Goal: Task Accomplishment & Management: Use online tool/utility

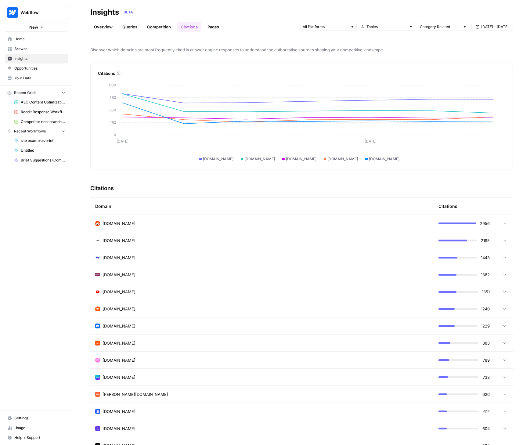
scroll to position [149, 0]
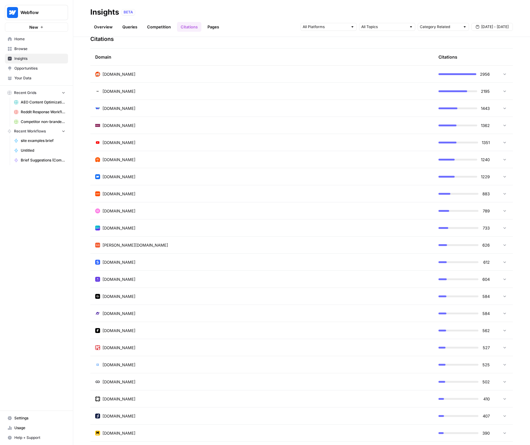
click at [104, 29] on link "Overview" at bounding box center [103, 27] width 26 height 10
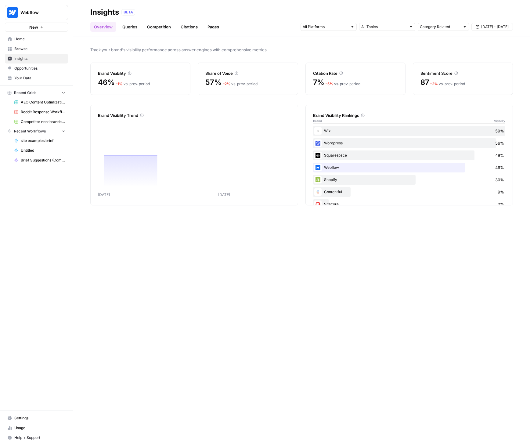
click at [131, 28] on link "Queries" at bounding box center [130, 27] width 22 height 10
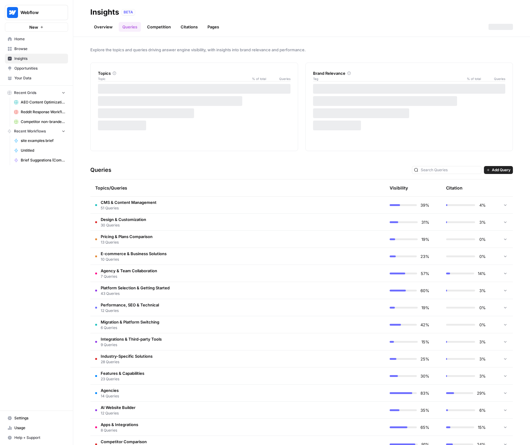
click at [400, 187] on div "Visibility" at bounding box center [398, 188] width 18 height 6
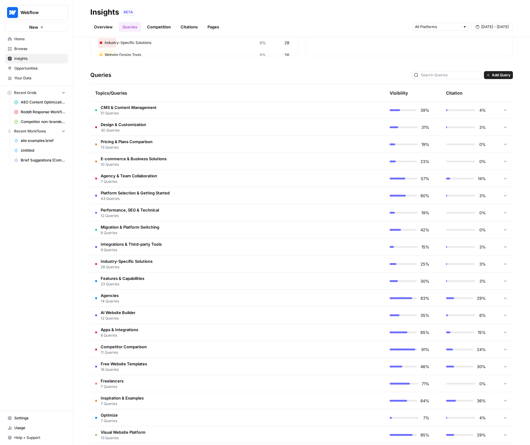
scroll to position [95, 0]
click at [329, 298] on td at bounding box center [356, 297] width 58 height 17
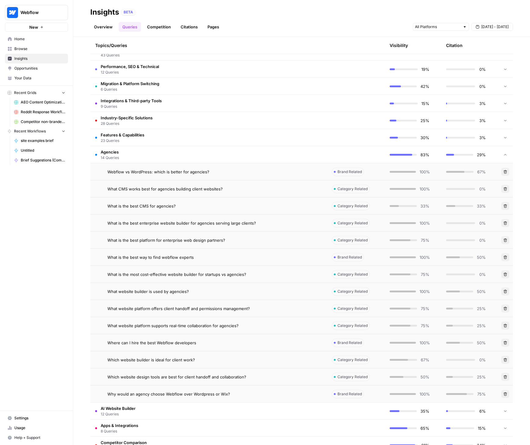
scroll to position [239, 0]
click at [104, 150] on span "Agencies" at bounding box center [110, 151] width 18 height 6
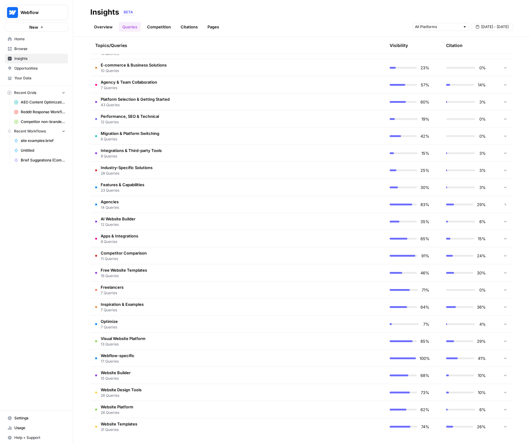
scroll to position [188, 0]
click at [327, 254] on td at bounding box center [356, 255] width 58 height 17
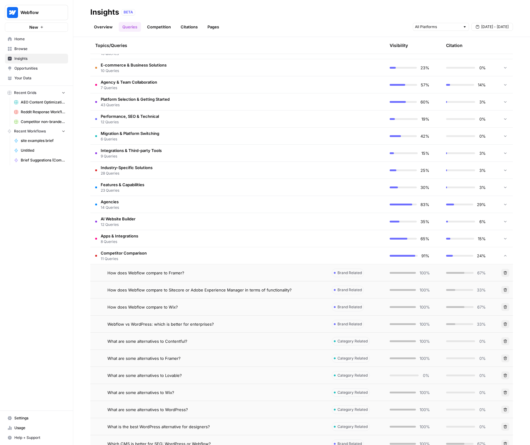
click at [327, 254] on td at bounding box center [356, 255] width 58 height 17
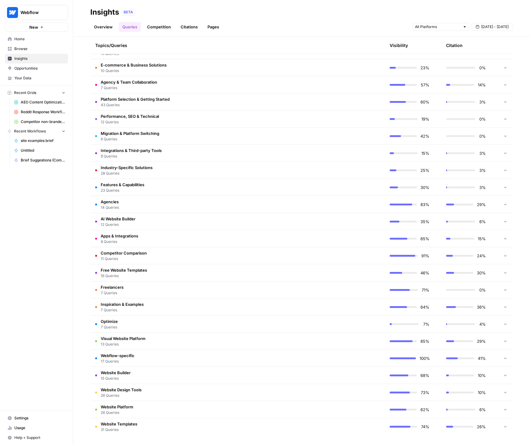
click at [297, 341] on td "Visual Website Platform 13 Queries" at bounding box center [208, 340] width 236 height 17
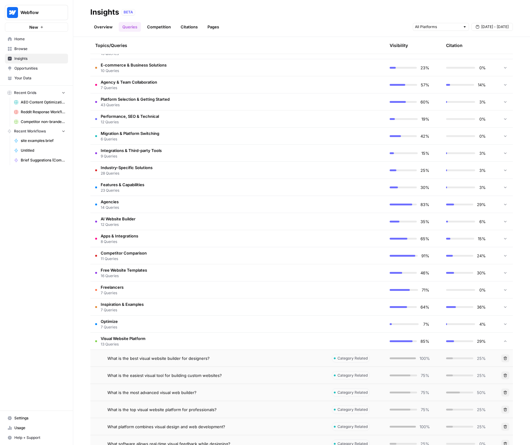
click at [298, 339] on td "Visual Website Platform 13 Queries" at bounding box center [208, 340] width 236 height 17
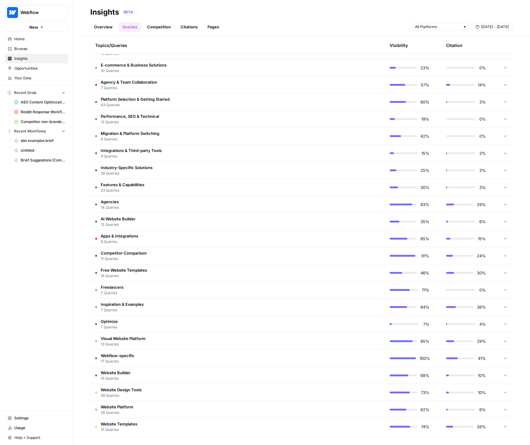
click at [153, 327] on td "Optimize 7 Queries" at bounding box center [208, 323] width 236 height 17
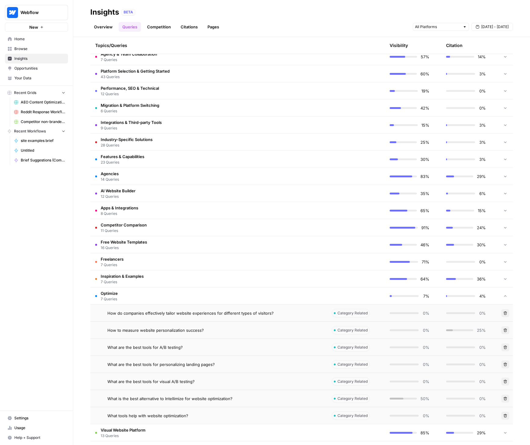
scroll to position [247, 0]
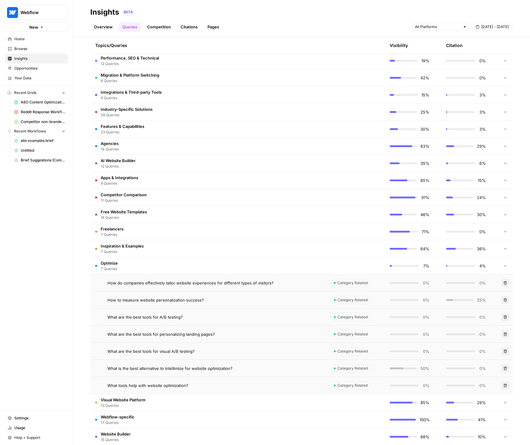
click at [183, 262] on td "Optimize 7 Queries" at bounding box center [208, 265] width 236 height 17
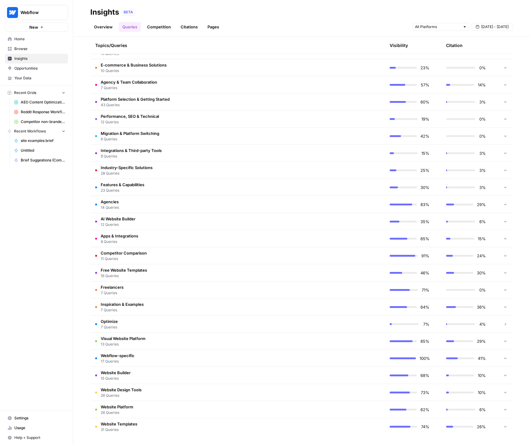
scroll to position [188, 0]
click at [56, 295] on div "Webflow New Home Browse Insights Opportunities Your Data Recent Grids AEO Conte…" at bounding box center [36, 222] width 73 height 445
click at [158, 27] on link "Competition" at bounding box center [158, 27] width 31 height 10
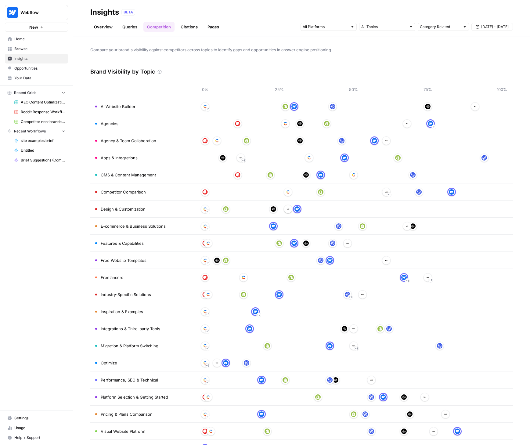
click at [126, 174] on span "CMS & Content Management" at bounding box center [128, 175] width 55 height 6
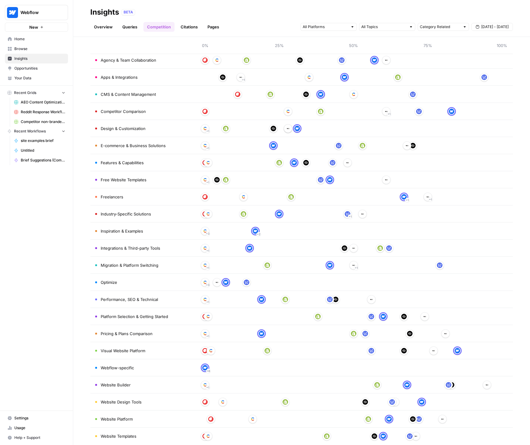
scroll to position [90, 0]
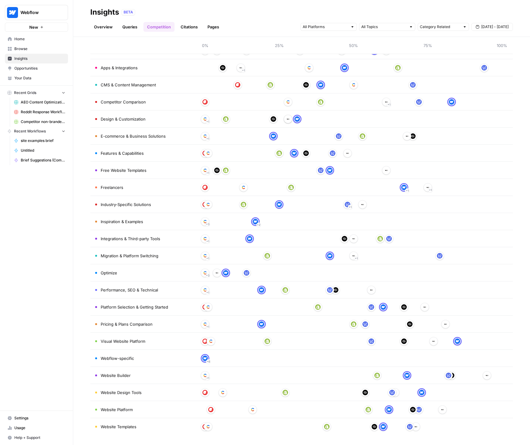
click at [149, 371] on td "Website Builder" at bounding box center [142, 375] width 104 height 17
click at [111, 375] on span "Website Builder" at bounding box center [116, 375] width 30 height 6
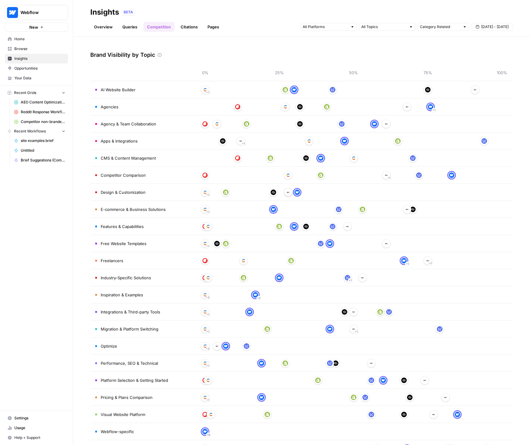
scroll to position [0, 0]
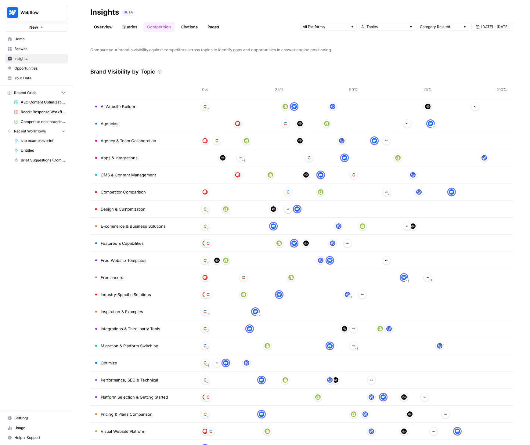
drag, startPoint x: 122, startPoint y: 106, endPoint x: 129, endPoint y: 104, distance: 7.9
click at [122, 106] on span "AI Website Builder" at bounding box center [118, 106] width 35 height 6
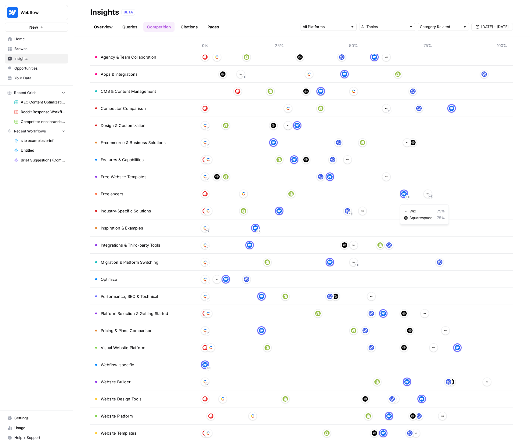
scroll to position [90, 0]
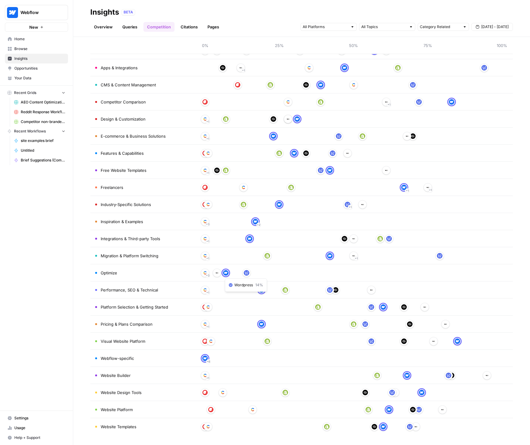
click at [139, 272] on td "Optimize" at bounding box center [142, 272] width 104 height 17
drag, startPoint x: 130, startPoint y: 273, endPoint x: 109, endPoint y: 273, distance: 20.7
click at [130, 273] on td "Optimize" at bounding box center [142, 272] width 104 height 17
click at [109, 273] on span "Optimize" at bounding box center [109, 273] width 16 height 6
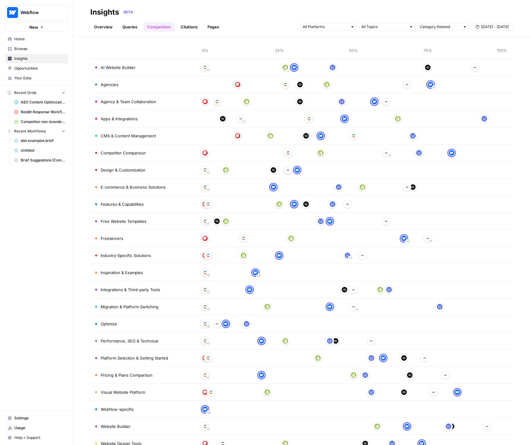
scroll to position [0, 0]
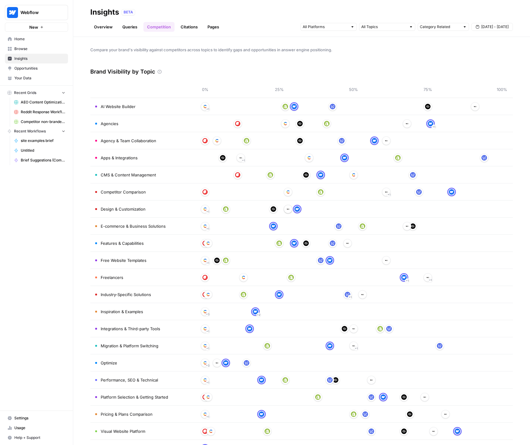
click at [129, 26] on link "Queries" at bounding box center [130, 27] width 22 height 10
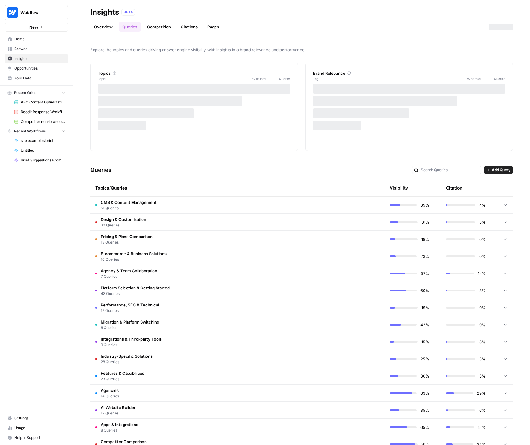
scroll to position [188, 0]
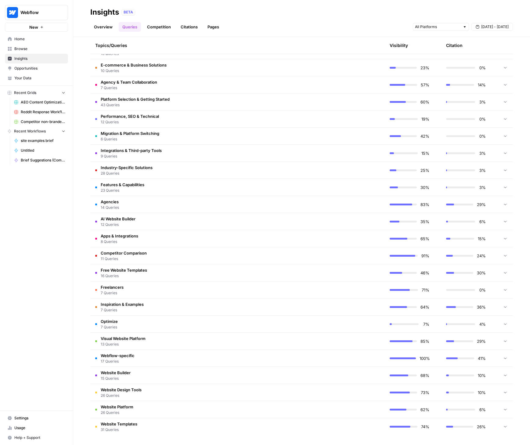
click at [503, 322] on icon at bounding box center [505, 323] width 4 height 4
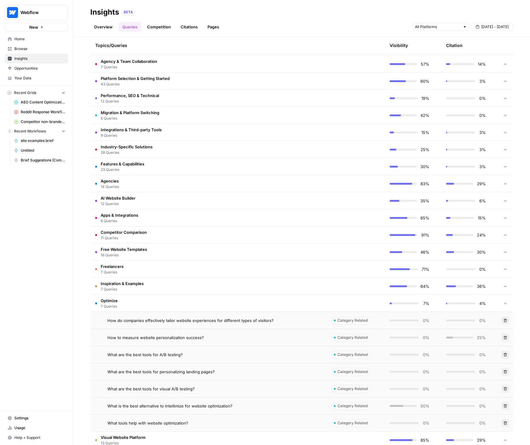
scroll to position [303, 0]
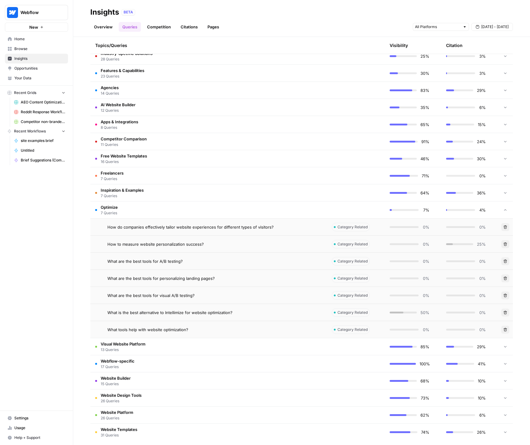
click at [260, 228] on span "How do companies effectively tailor website experiences for different types of …" at bounding box center [190, 227] width 166 height 6
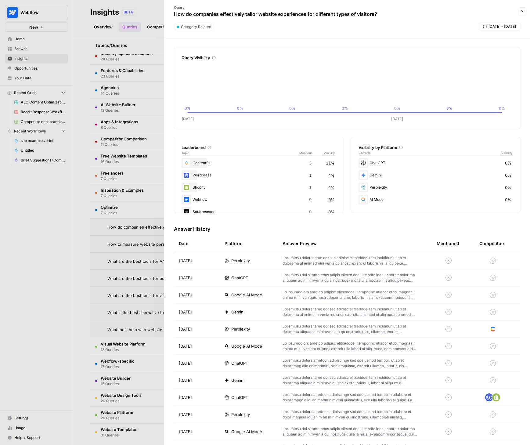
click at [37, 269] on div at bounding box center [265, 222] width 530 height 445
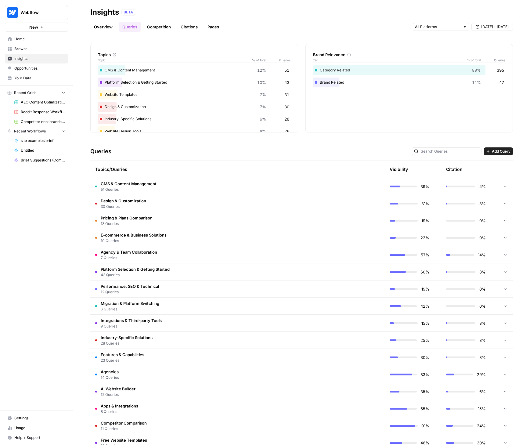
scroll to position [19, 0]
click at [160, 23] on link "Competition" at bounding box center [158, 27] width 31 height 10
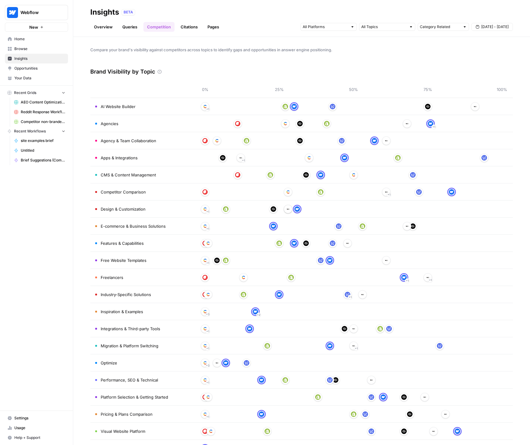
click at [125, 28] on link "Queries" at bounding box center [130, 27] width 22 height 10
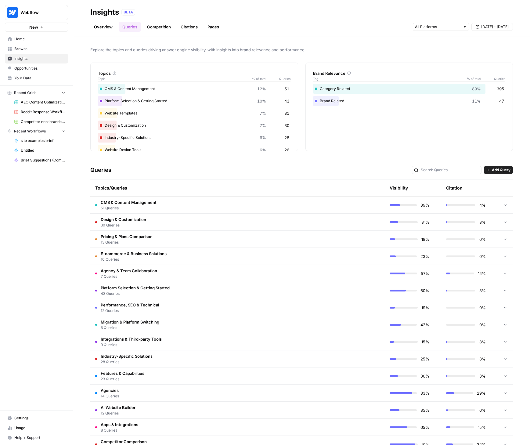
click at [152, 26] on link "Competition" at bounding box center [158, 27] width 31 height 10
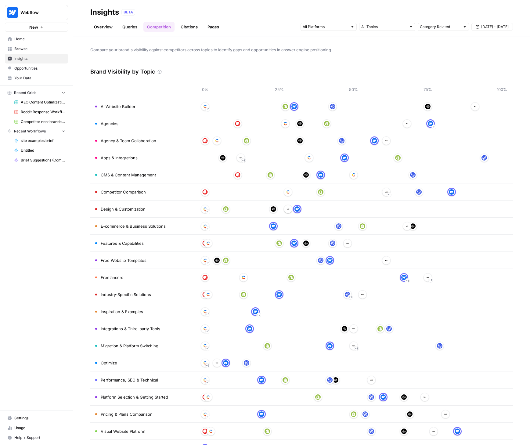
click at [100, 22] on div "Overview Queries Competition Citations Pages Category Related [DATE] - [DATE]" at bounding box center [301, 24] width 422 height 15
click at [102, 26] on link "Overview" at bounding box center [103, 27] width 26 height 10
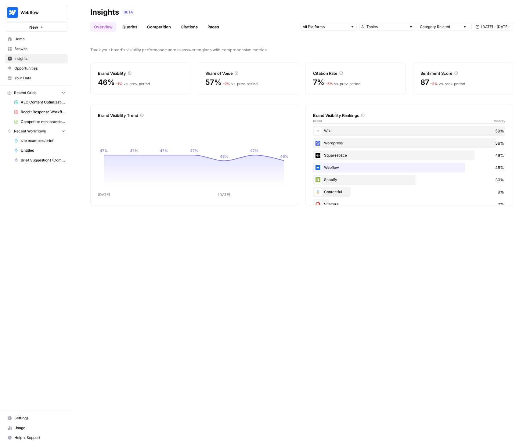
click at [23, 415] on span "Settings" at bounding box center [39, 417] width 51 height 5
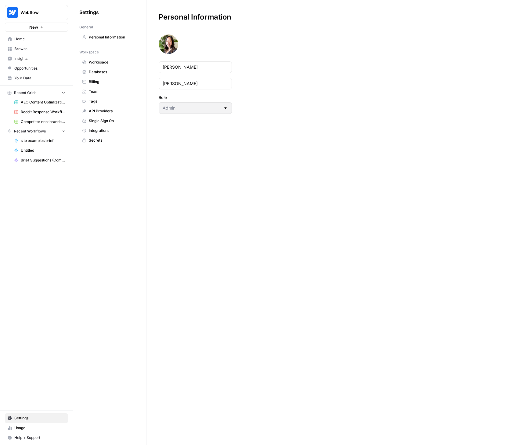
click at [24, 74] on link "Your Data" at bounding box center [36, 78] width 63 height 10
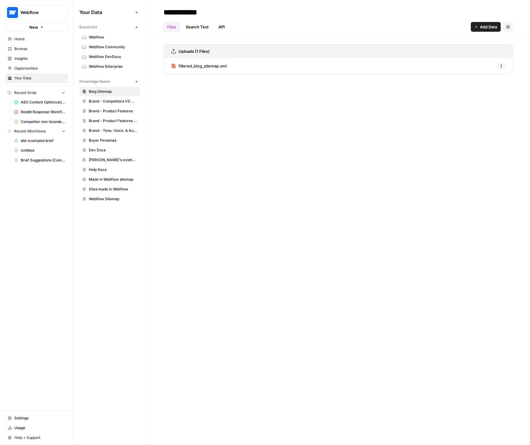
click at [102, 38] on span "Webflow" at bounding box center [113, 36] width 48 height 5
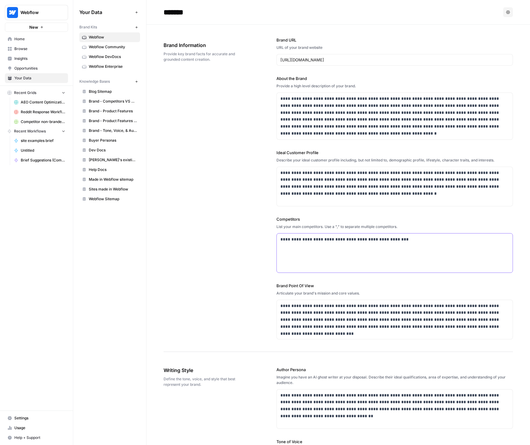
click at [411, 240] on p "**********" at bounding box center [392, 239] width 225 height 7
click at [219, 232] on div "**********" at bounding box center [337, 188] width 349 height 327
click at [506, 13] on icon "button" at bounding box center [508, 12] width 4 height 4
click at [423, 15] on div "*******" at bounding box center [331, 12] width 337 height 10
click at [20, 58] on span "Insights" at bounding box center [39, 58] width 51 height 5
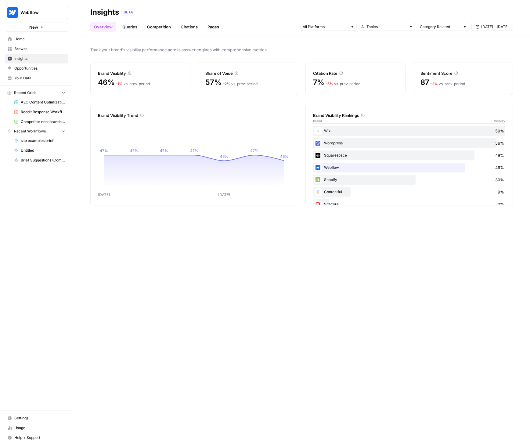
click at [164, 26] on link "Competition" at bounding box center [158, 27] width 31 height 10
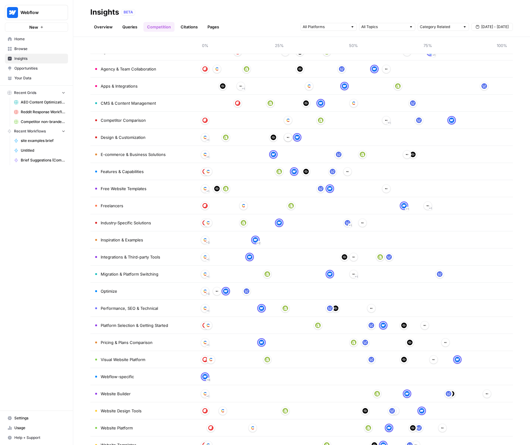
scroll to position [90, 0]
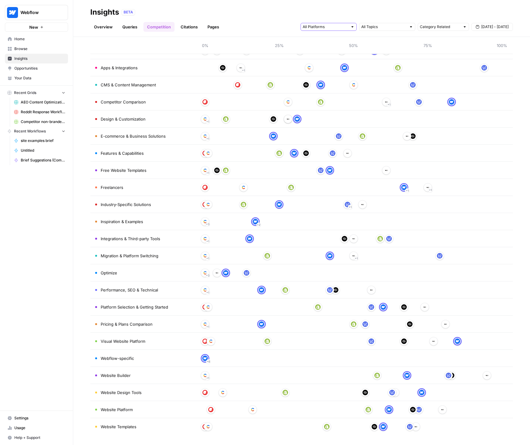
click at [337, 26] on input "text" at bounding box center [325, 27] width 45 height 6
click at [385, 24] on input "text" at bounding box center [383, 27] width 45 height 6
click at [442, 27] on input "text" at bounding box center [440, 27] width 40 height 6
type input "Category Related"
click at [443, 10] on div "BETA" at bounding box center [316, 12] width 391 height 6
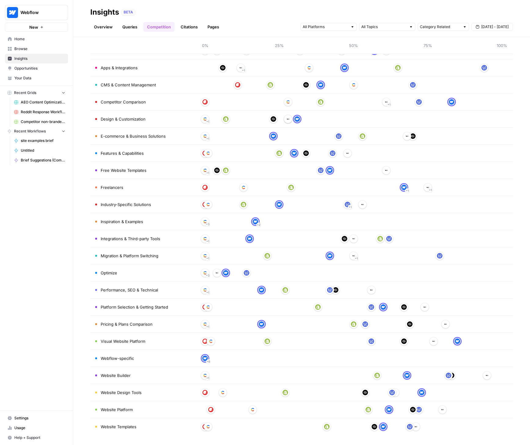
click at [102, 272] on span "Optimize" at bounding box center [109, 273] width 16 height 6
click at [130, 273] on td "Optimize" at bounding box center [142, 272] width 104 height 17
click at [125, 20] on div "Overview Queries Competition Citations Pages Category Related [DATE] - [DATE]" at bounding box center [301, 24] width 422 height 15
click at [126, 26] on link "Queries" at bounding box center [130, 27] width 22 height 10
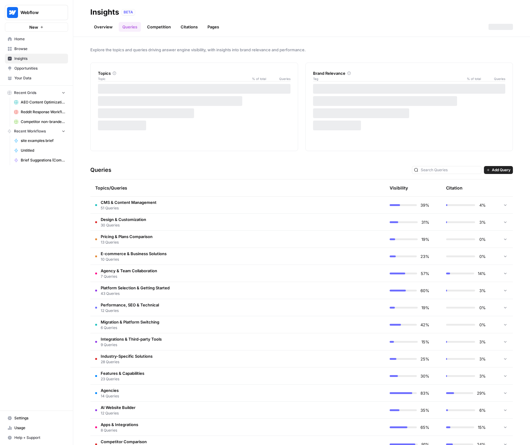
scroll to position [188, 0]
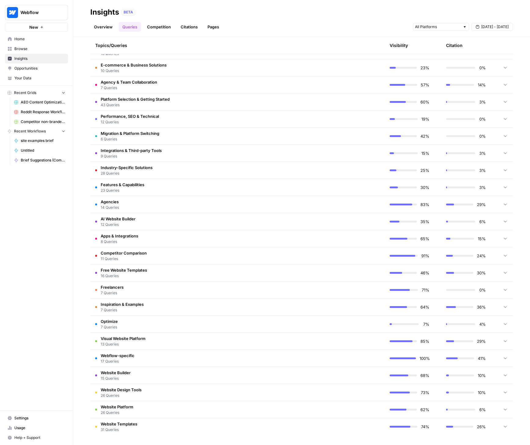
click at [121, 321] on td "Optimize 7 Queries" at bounding box center [208, 323] width 236 height 17
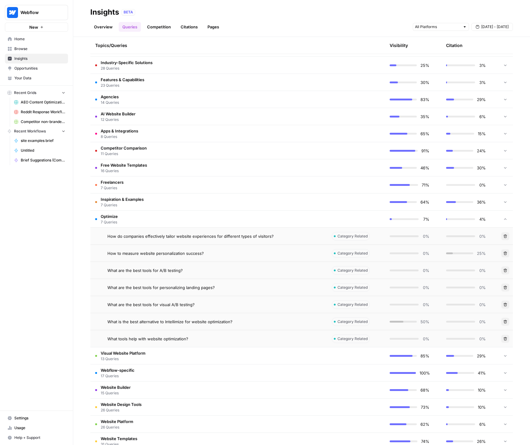
scroll to position [297, 0]
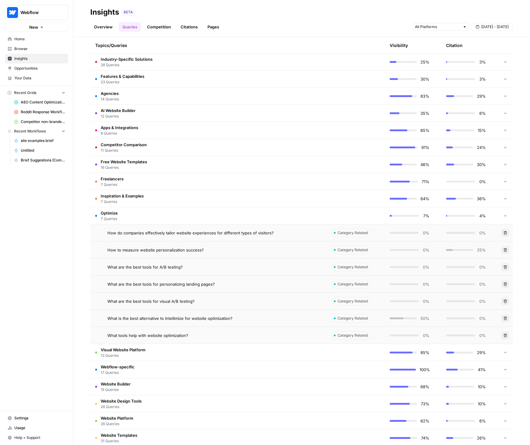
click at [231, 232] on span "How do companies effectively tailor website experiences for different types of …" at bounding box center [190, 233] width 166 height 6
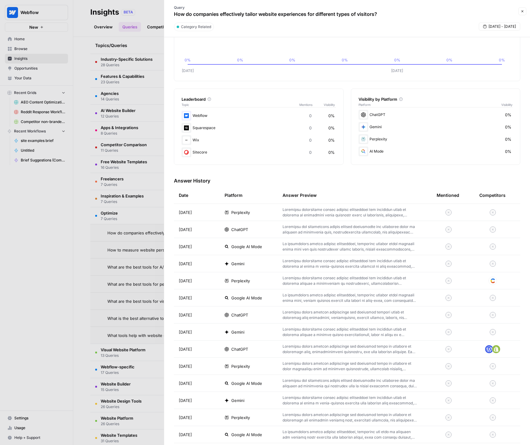
scroll to position [49, 0]
click at [313, 228] on p at bounding box center [349, 228] width 134 height 11
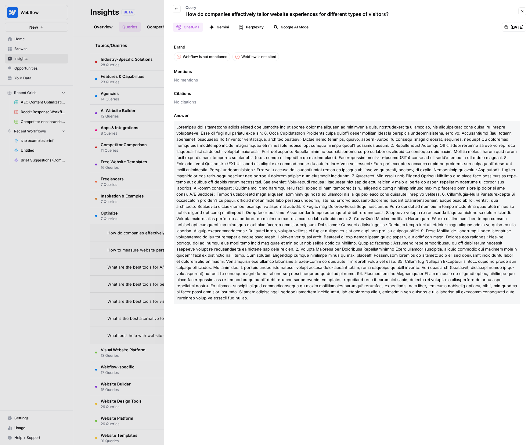
click at [88, 83] on div at bounding box center [265, 222] width 530 height 445
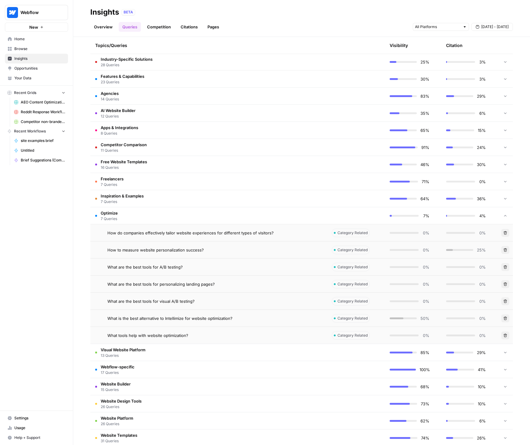
click at [157, 219] on td "Optimize 7 Queries" at bounding box center [208, 215] width 236 height 17
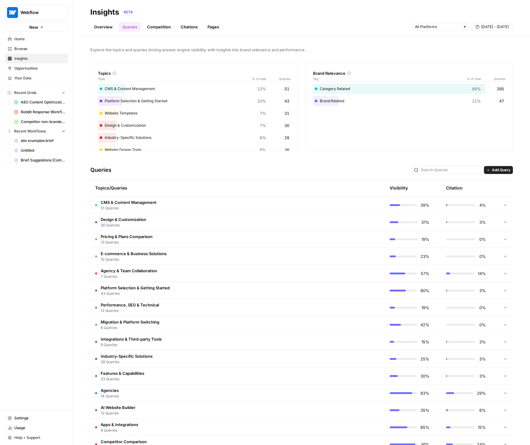
click at [159, 26] on link "Competition" at bounding box center [158, 27] width 31 height 10
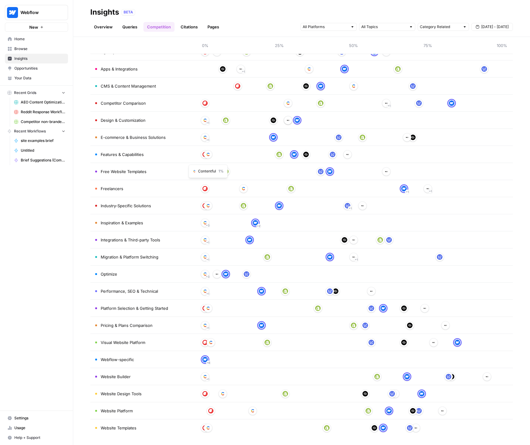
scroll to position [90, 0]
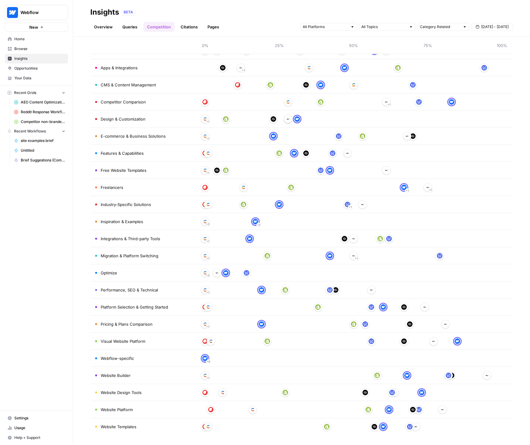
click at [461, 271] on div "+ 3" at bounding box center [353, 273] width 297 height 10
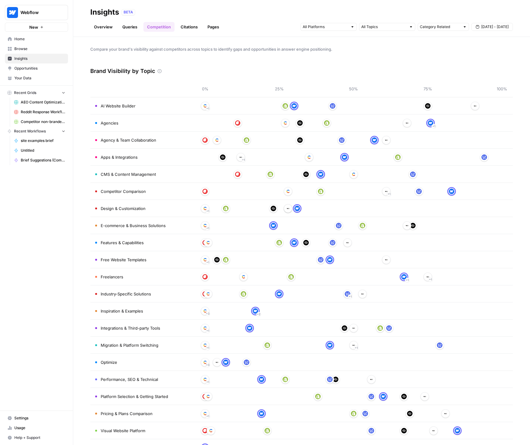
scroll to position [0, 0]
click at [30, 104] on span "AEO Content Optimizations Grid" at bounding box center [43, 101] width 45 height 5
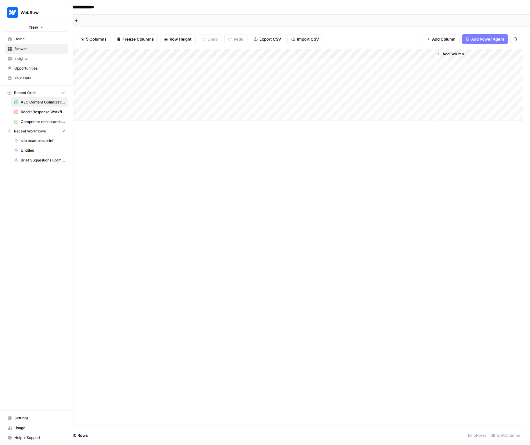
click at [9, 39] on icon at bounding box center [10, 39] width 4 height 4
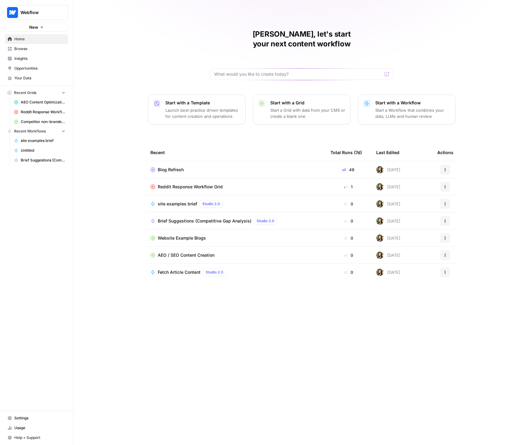
click at [24, 425] on span "Usage" at bounding box center [39, 427] width 51 height 5
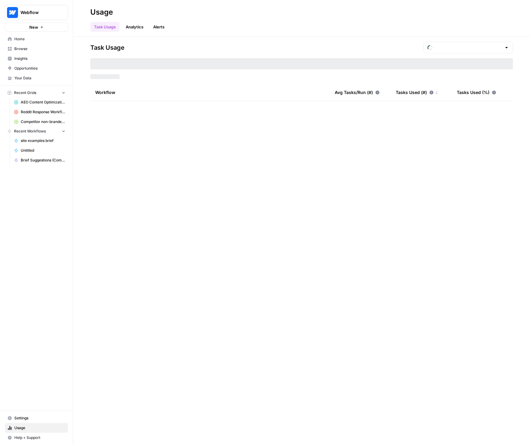
type input "September Tasks"
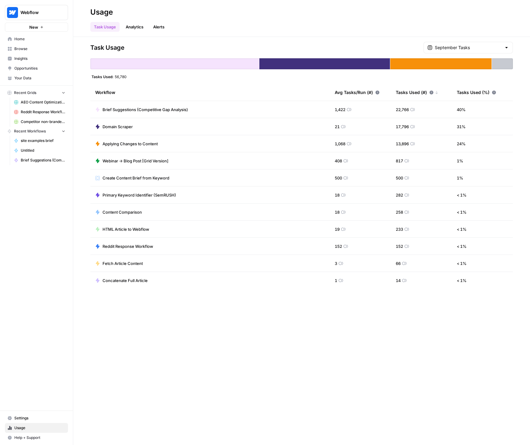
click at [25, 48] on span "Browse" at bounding box center [39, 48] width 51 height 5
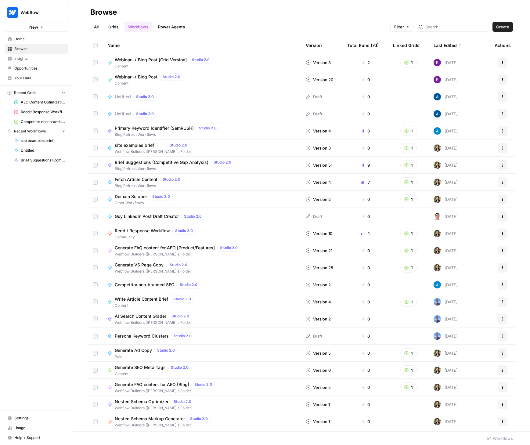
click at [109, 26] on link "Grids" at bounding box center [113, 27] width 17 height 10
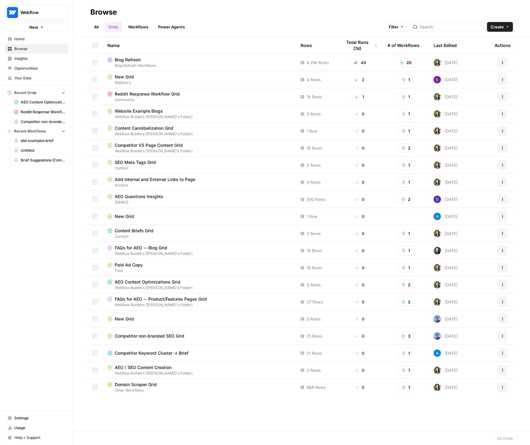
click at [95, 27] on link "All" at bounding box center [96, 27] width 12 height 10
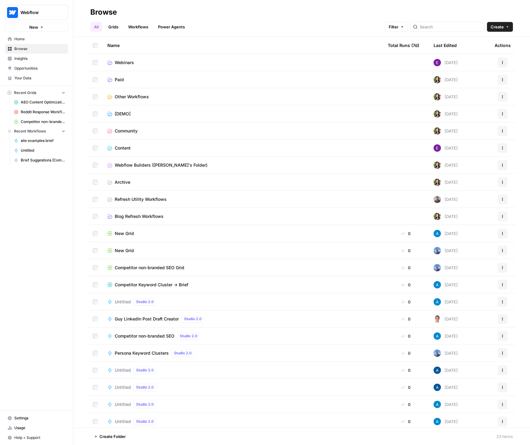
click at [134, 62] on link "Webinars" at bounding box center [242, 62] width 270 height 6
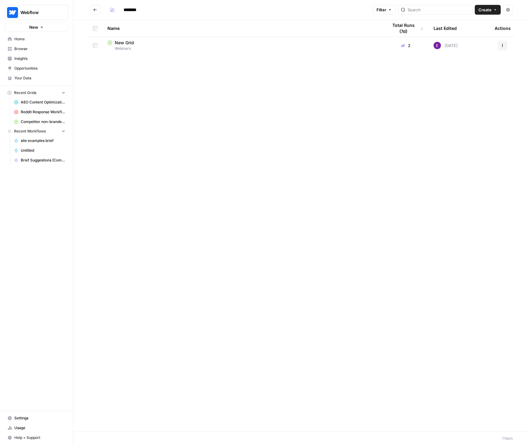
click at [96, 9] on icon "Go back" at bounding box center [95, 10] width 4 height 4
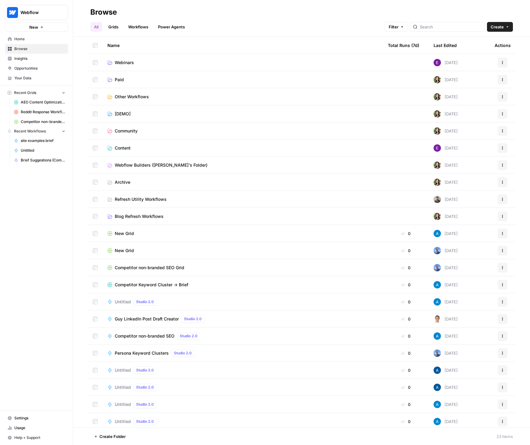
click at [135, 164] on span "Webflow Builders ([PERSON_NAME]'s Folder)" at bounding box center [161, 165] width 93 height 6
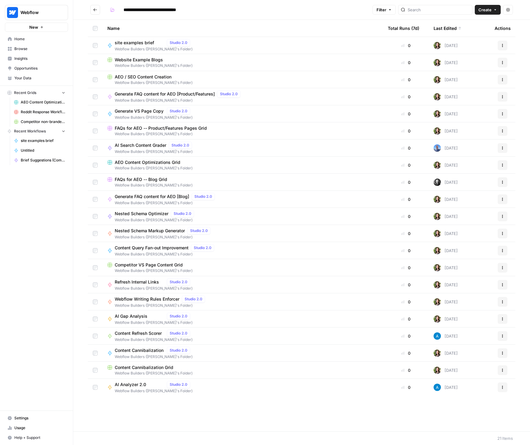
click at [96, 12] on icon "Go back" at bounding box center [95, 10] width 4 height 4
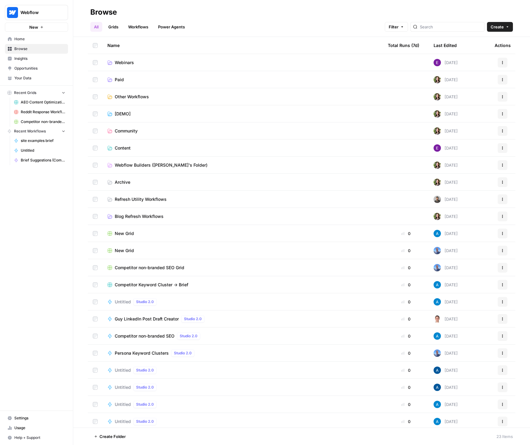
click at [126, 60] on span "Webinars" at bounding box center [124, 62] width 19 height 6
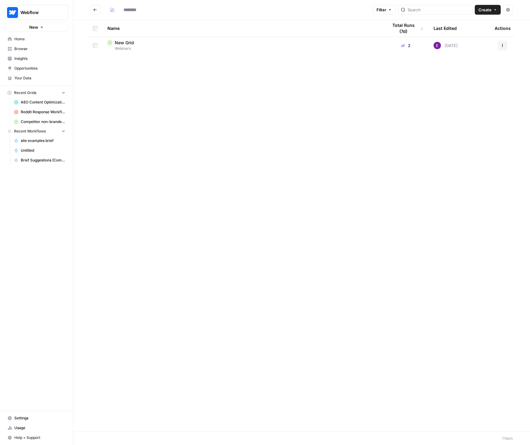
type input "********"
click at [128, 42] on span "New Grid" at bounding box center [124, 43] width 19 height 6
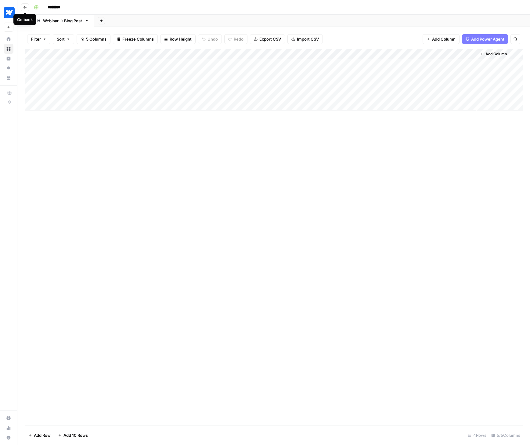
click at [27, 8] on icon "button" at bounding box center [25, 7] width 4 height 4
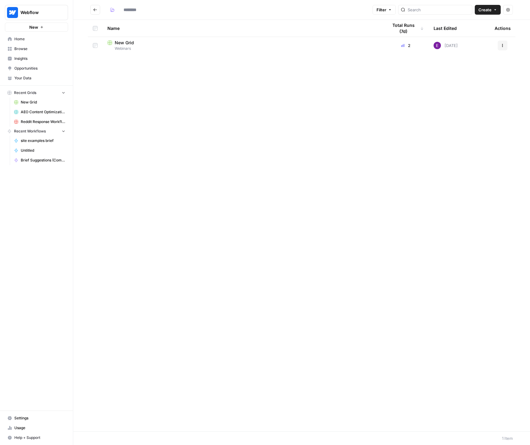
type input "********"
click at [97, 11] on icon "Go back" at bounding box center [95, 10] width 4 height 4
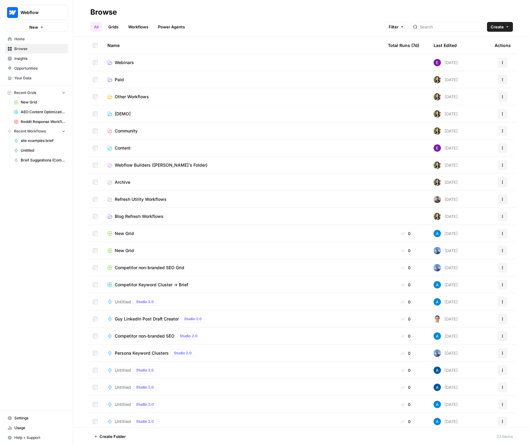
click at [126, 150] on span "Content" at bounding box center [123, 148] width 16 height 6
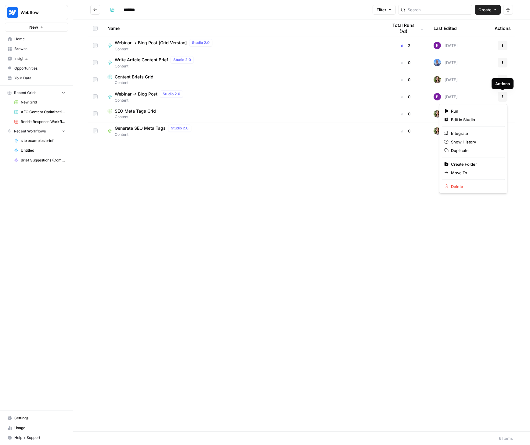
click at [503, 97] on icon "button" at bounding box center [502, 97] width 4 height 4
click at [223, 96] on div "Webinar -> Blog Post Studio 2.0 Content" at bounding box center [242, 96] width 270 height 13
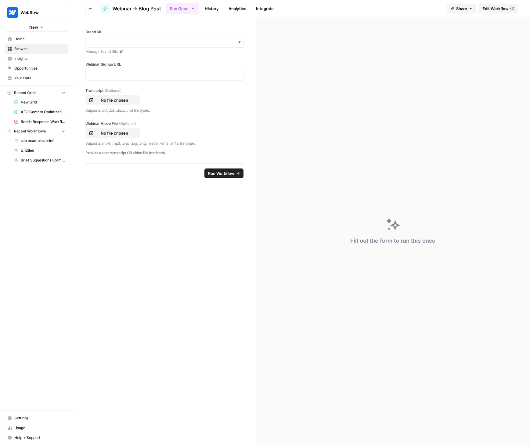
click at [211, 7] on link "History" at bounding box center [211, 9] width 21 height 10
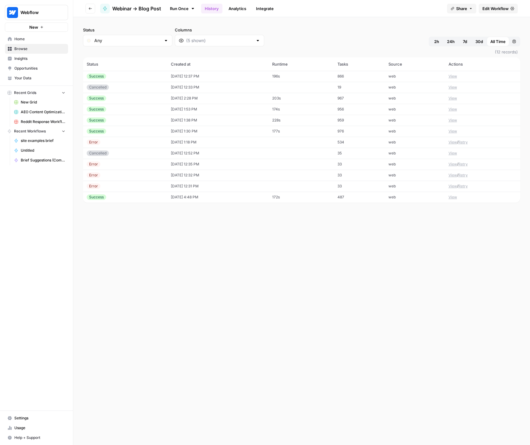
click at [453, 74] on button "View" at bounding box center [452, 75] width 9 height 5
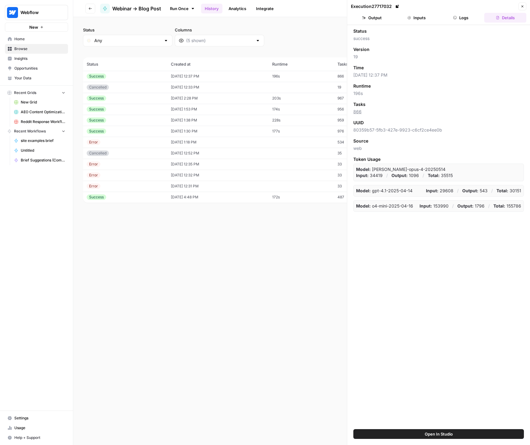
click at [374, 21] on button "Output" at bounding box center [372, 18] width 42 height 10
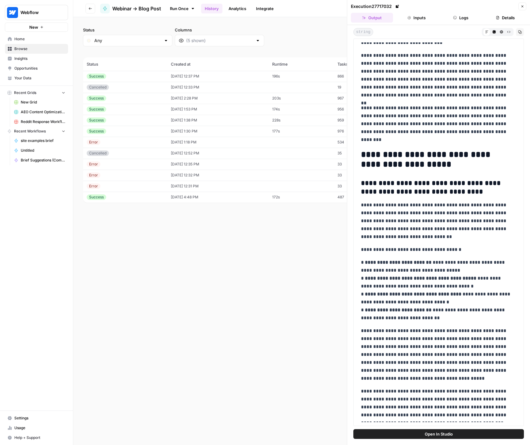
scroll to position [391, 0]
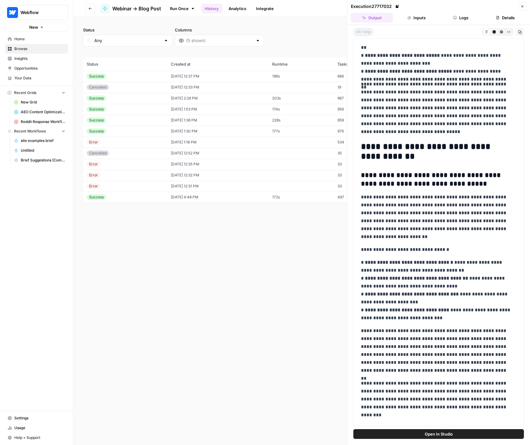
click at [413, 16] on button "Inputs" at bounding box center [416, 18] width 42 height 10
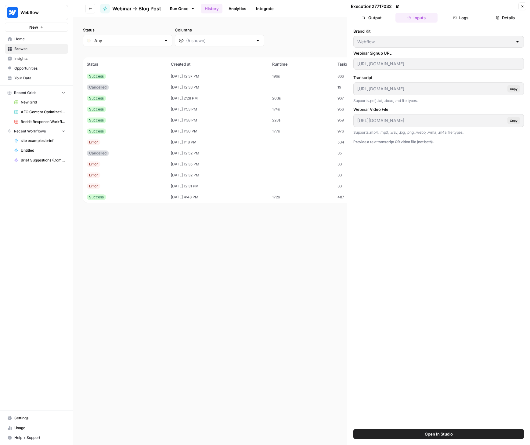
click at [368, 16] on button "Output" at bounding box center [372, 18] width 42 height 10
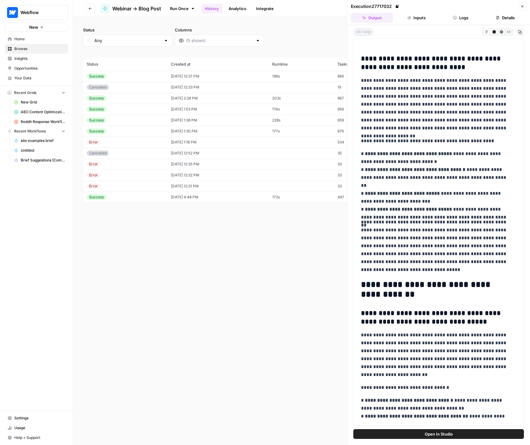
scroll to position [253, 0]
click at [522, 8] on icon "button" at bounding box center [522, 7] width 4 height 4
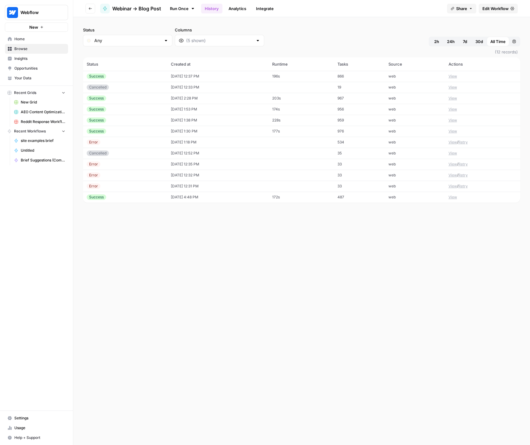
click at [89, 8] on icon "button" at bounding box center [90, 9] width 4 height 4
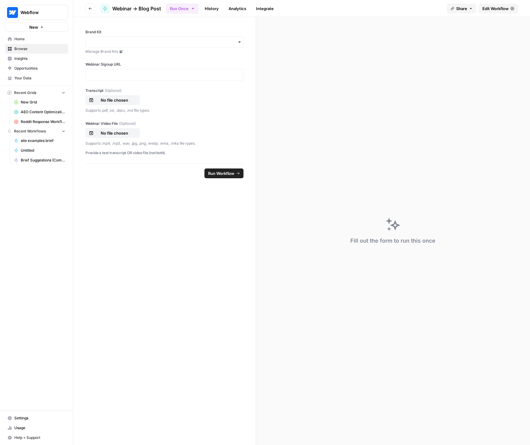
click at [89, 8] on icon "button" at bounding box center [90, 9] width 4 height 4
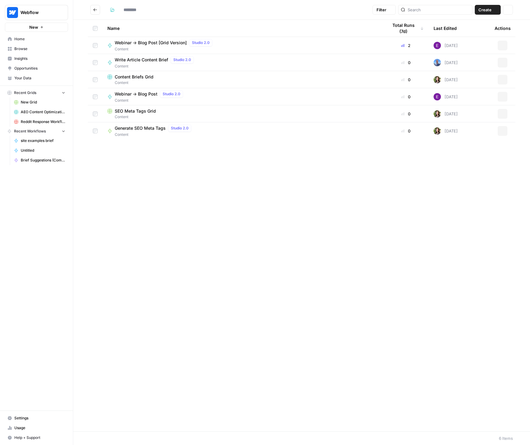
type input "*******"
click at [268, 45] on div "Webinar -> Blog Post [Grid Version] Studio 2.0 Content" at bounding box center [242, 45] width 270 height 13
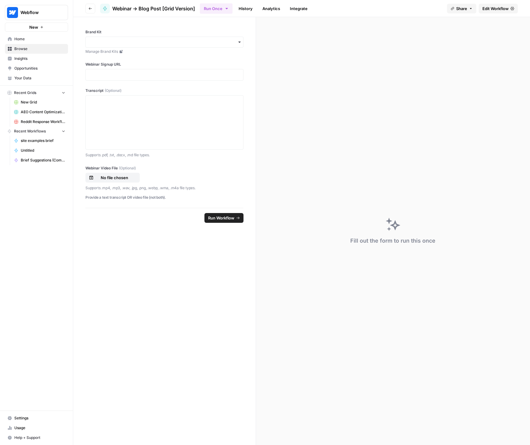
click at [243, 7] on link "History" at bounding box center [245, 9] width 21 height 10
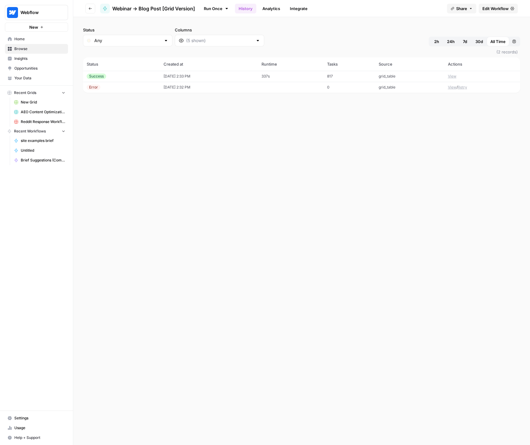
click at [452, 75] on button "View" at bounding box center [452, 75] width 9 height 5
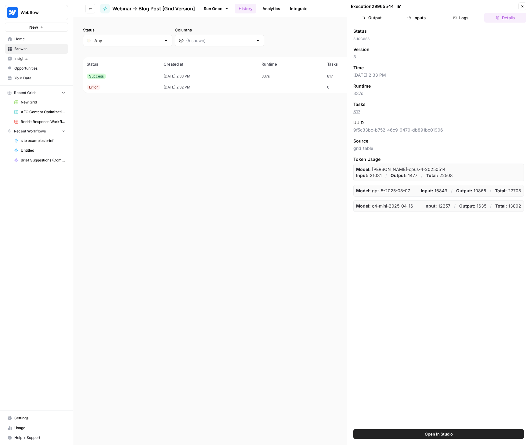
click at [375, 18] on button "Output" at bounding box center [372, 18] width 42 height 10
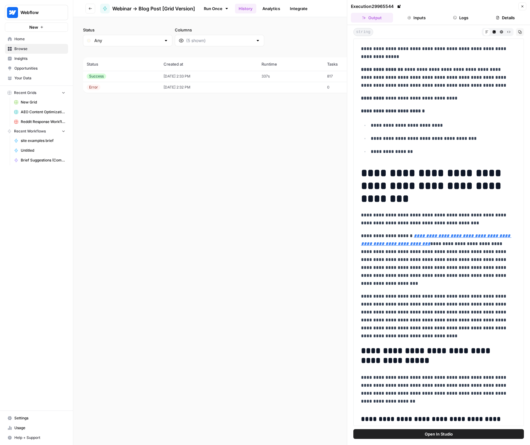
click at [410, 18] on icon "button" at bounding box center [409, 18] width 4 height 4
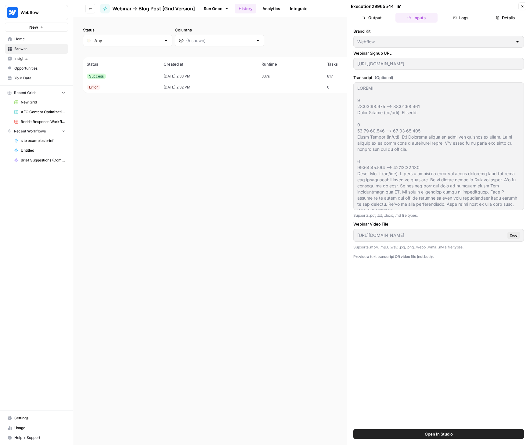
click at [367, 19] on button "Output" at bounding box center [372, 18] width 42 height 10
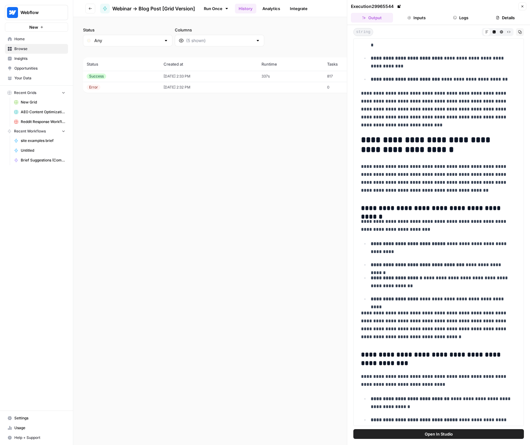
scroll to position [1363, 0]
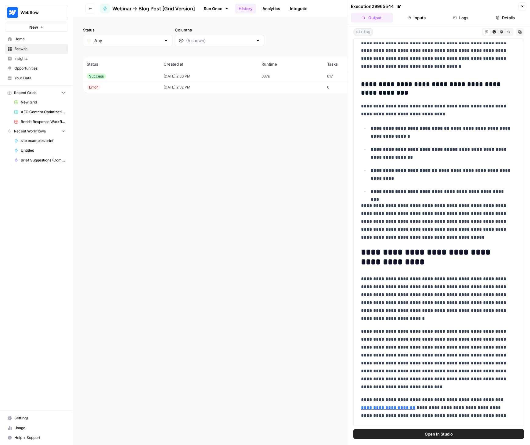
click at [90, 7] on icon "button" at bounding box center [90, 9] width 4 height 4
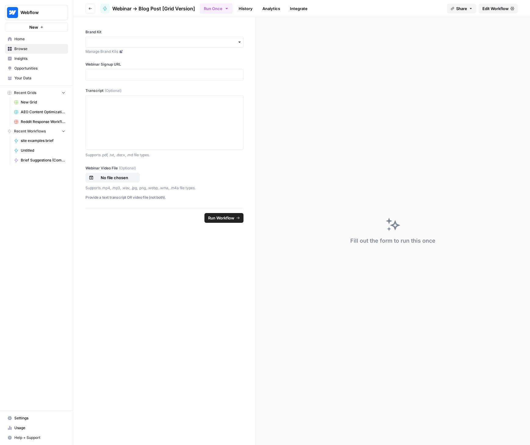
click at [90, 7] on icon "button" at bounding box center [90, 8] width 3 height 2
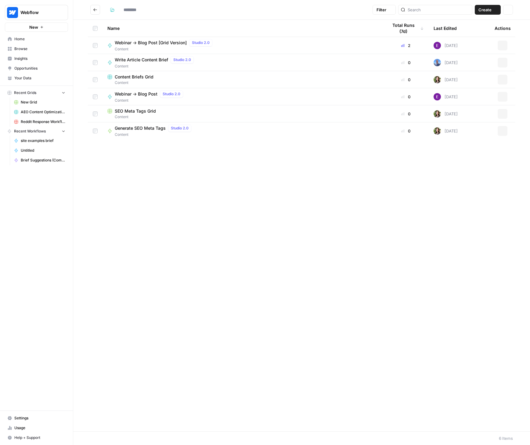
type input "*******"
click at [96, 10] on icon "Go back" at bounding box center [95, 10] width 4 height 4
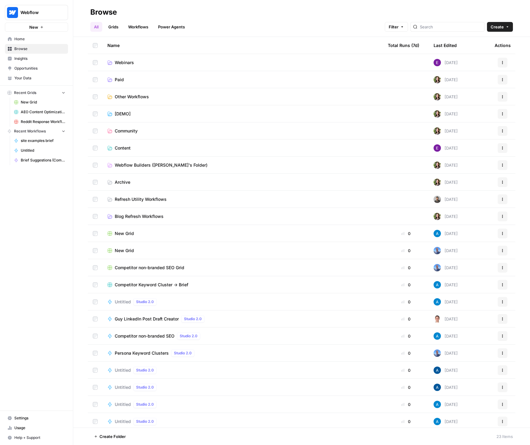
click at [122, 146] on span "Content" at bounding box center [123, 148] width 16 height 6
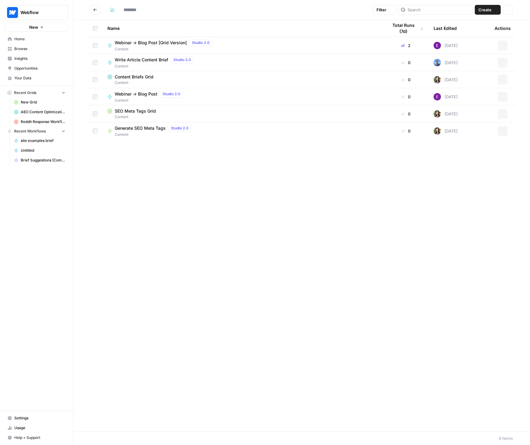
type input "*******"
click at [99, 12] on button "Go back" at bounding box center [95, 10] width 10 height 10
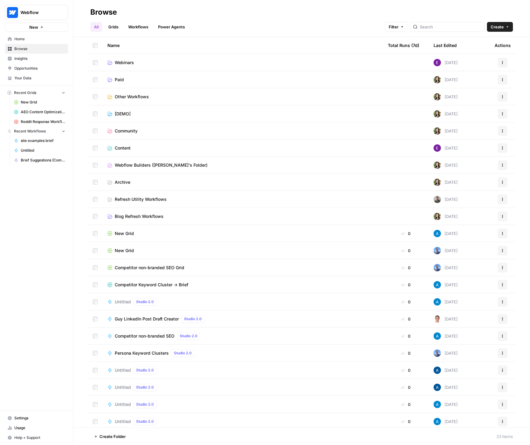
click at [149, 163] on span "Webflow Builders ([PERSON_NAME]'s Folder)" at bounding box center [161, 165] width 93 height 6
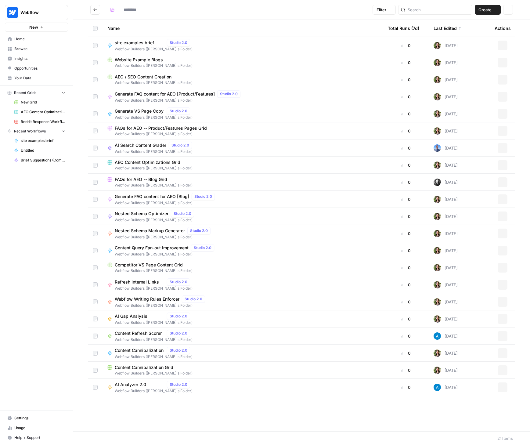
type input "**********"
